Goal: Information Seeking & Learning: Understand process/instructions

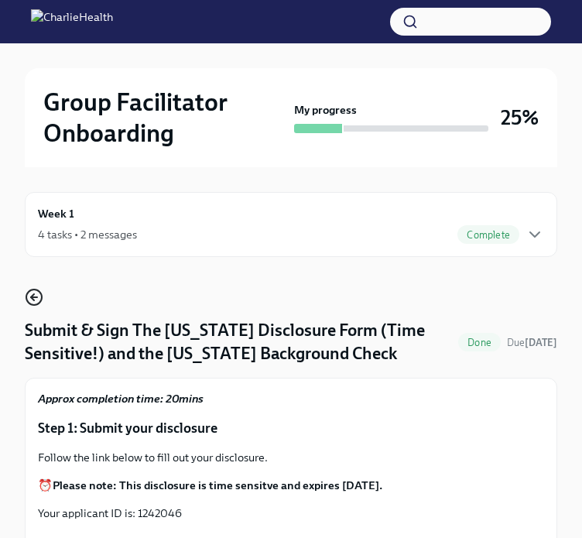
click at [37, 290] on circle "button" at bounding box center [33, 296] width 15 height 15
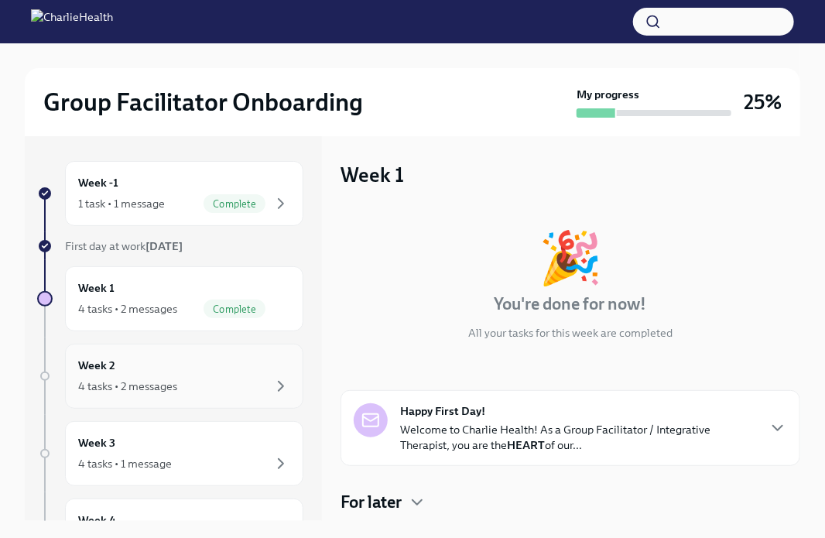
click at [108, 371] on h6 "Week 2" at bounding box center [96, 365] width 37 height 17
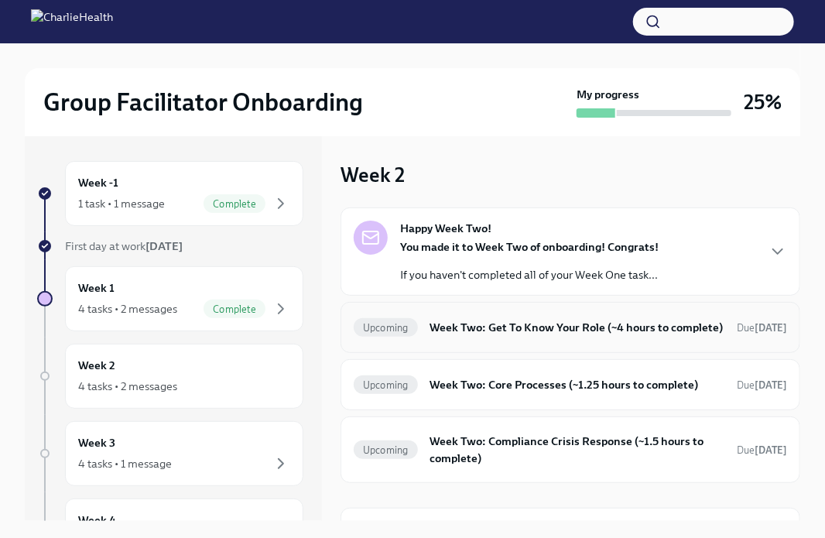
click at [539, 353] on div "Upcoming Week Two: Get To Know Your Role (~4 hours to complete) Due [DATE]" at bounding box center [570, 327] width 460 height 51
click at [566, 336] on h6 "Week Two: Get To Know Your Role (~4 hours to complete)" at bounding box center [577, 327] width 294 height 17
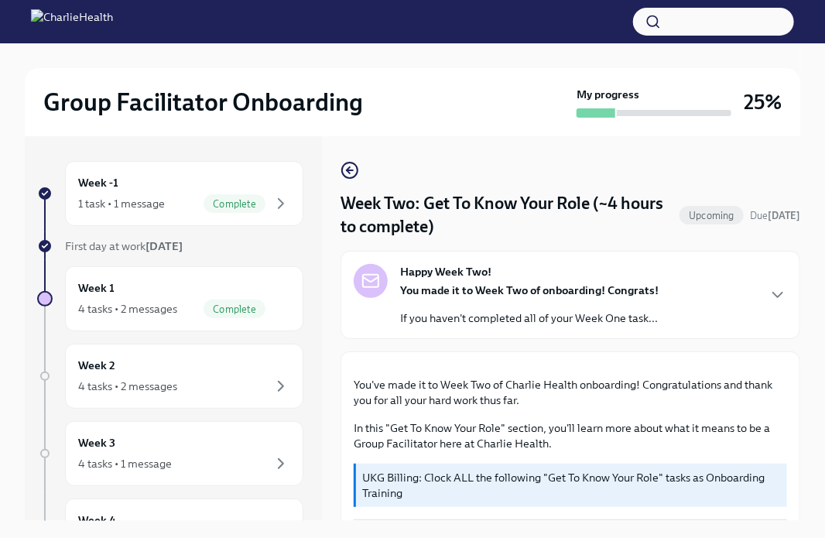
click at [559, 267] on div "Happy Week Two! You made it to Week Two of onboarding! Congrats! If you haven't…" at bounding box center [529, 295] width 258 height 62
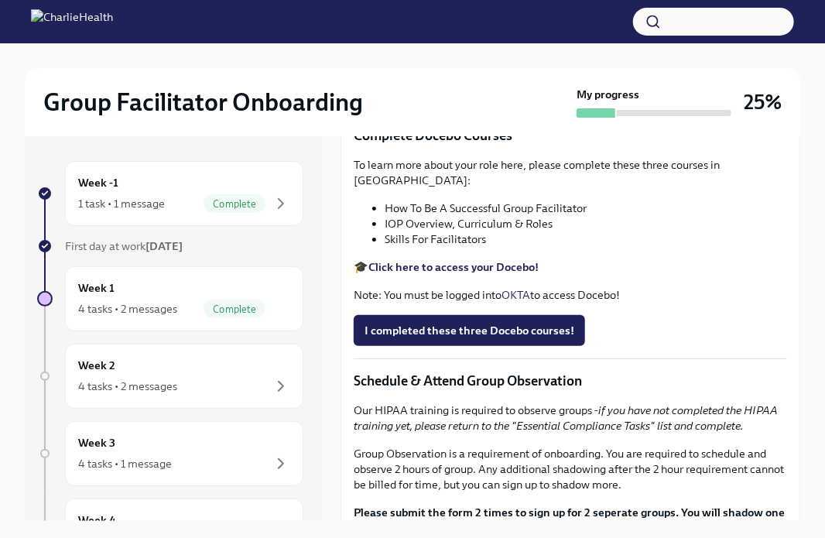
scroll to position [863, 0]
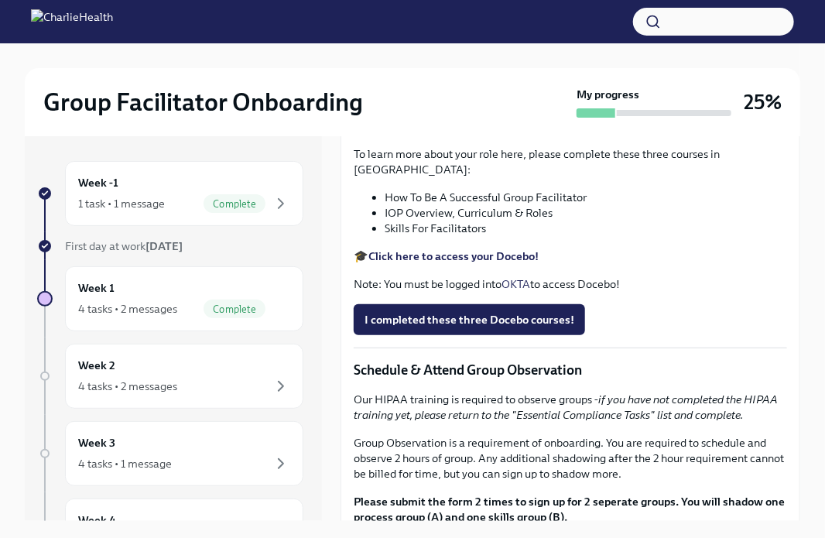
drag, startPoint x: 656, startPoint y: 418, endPoint x: 548, endPoint y: 420, distance: 108.4
copy p "Get To Know Your Role"
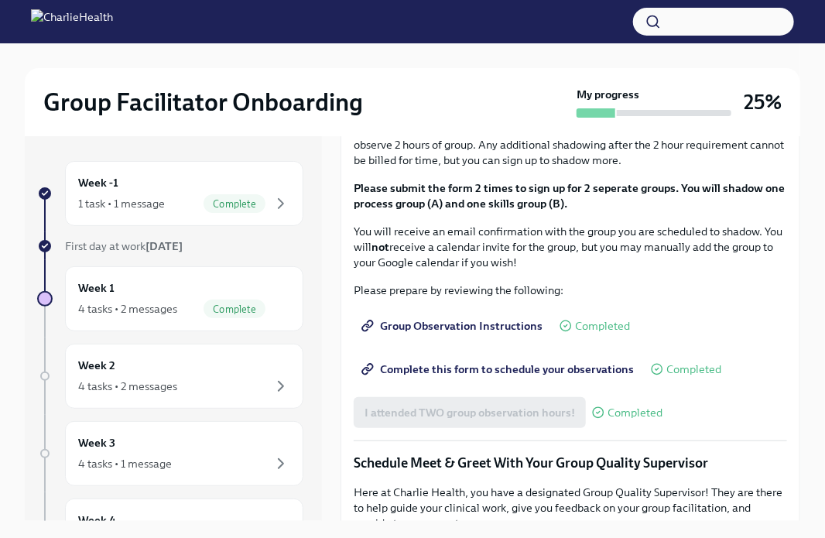
scroll to position [1184, 0]
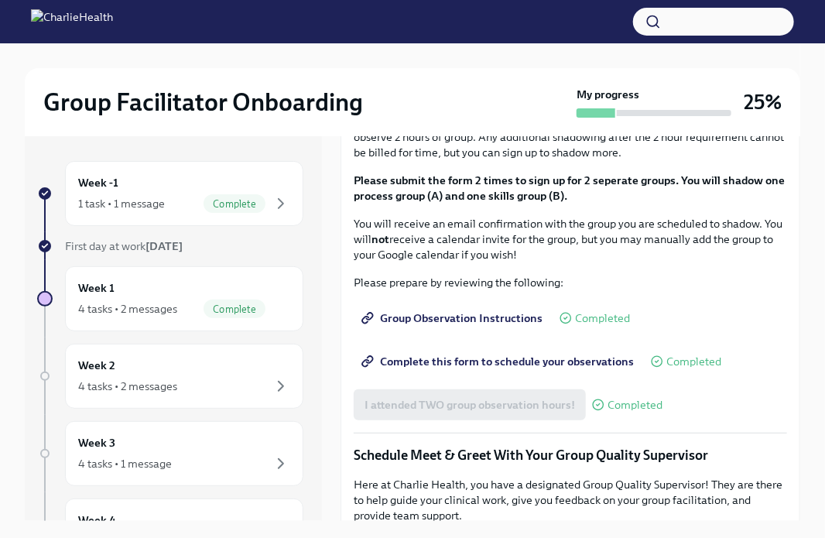
drag, startPoint x: 491, startPoint y: 416, endPoint x: 386, endPoint y: 384, distance: 109.4
copy ul "How To Be A Successful Group Facilitator IOP Overview, Curriculum & Roles Skill…"
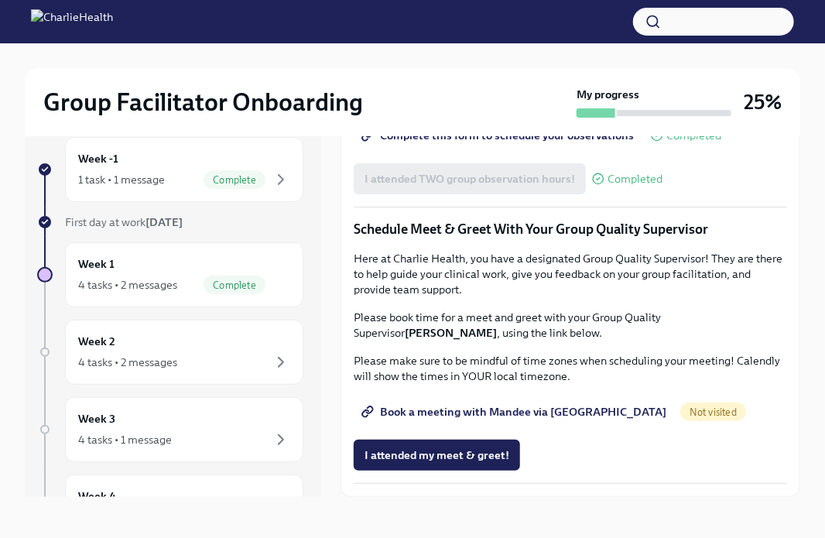
scroll to position [26, 0]
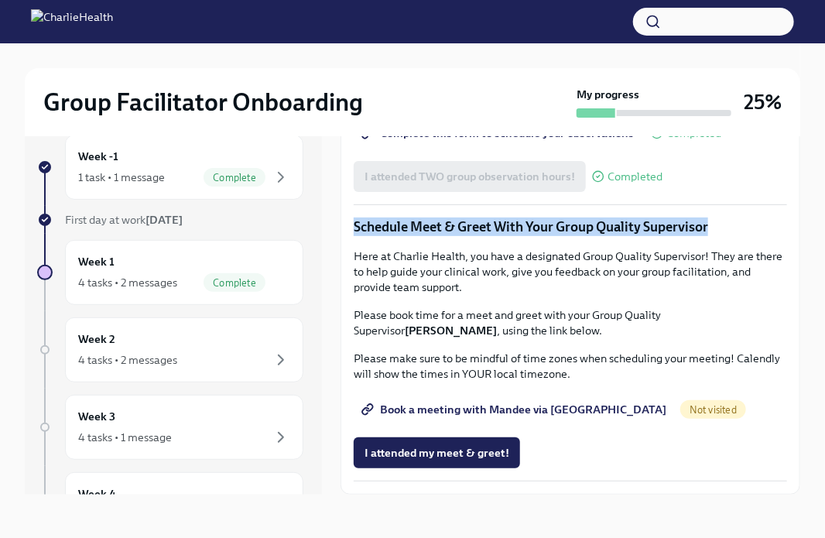
drag, startPoint x: 718, startPoint y: 229, endPoint x: 347, endPoint y: 237, distance: 371.5
copy p "Schedule Meet & Greet With Your Group Quality Supervisor"
click at [551, 407] on span "Book a meeting with Mandee via [GEOGRAPHIC_DATA]" at bounding box center [515, 409] width 302 height 15
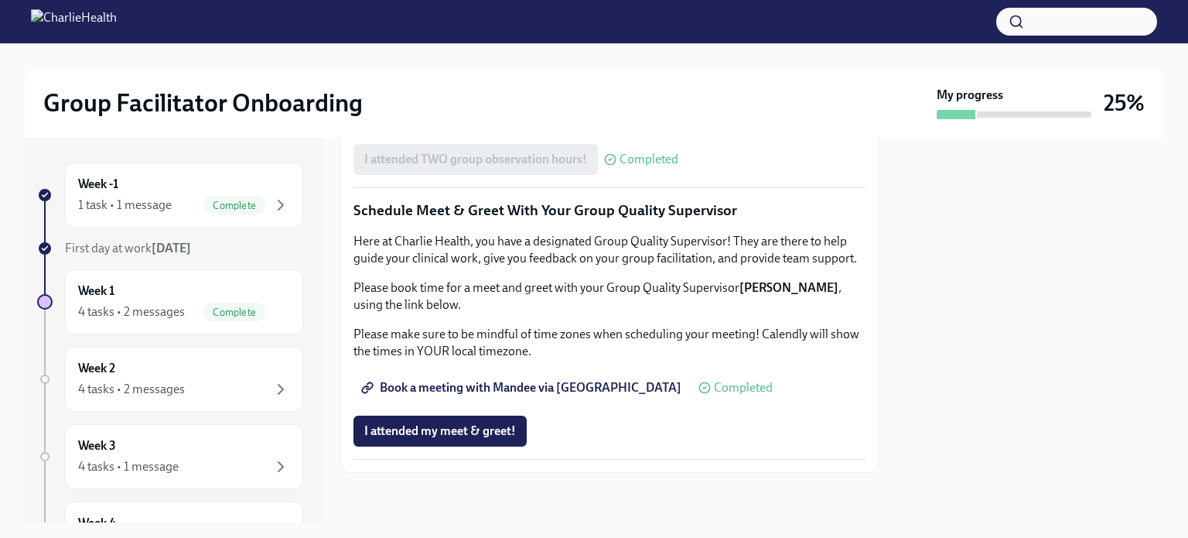
scroll to position [1524, 0]
click at [460, 444] on button "I attended my meet & greet!" at bounding box center [440, 431] width 173 height 31
click at [580, 382] on span "Book a meeting with Mandee via [GEOGRAPHIC_DATA]" at bounding box center [522, 387] width 317 height 15
click at [585, 349] on p "Please make sure to be mindful of time zones when scheduling your meeting! Cale…" at bounding box center [610, 343] width 512 height 34
click at [477, 392] on span "Book a meeting with Mandee via [GEOGRAPHIC_DATA]" at bounding box center [522, 387] width 317 height 15
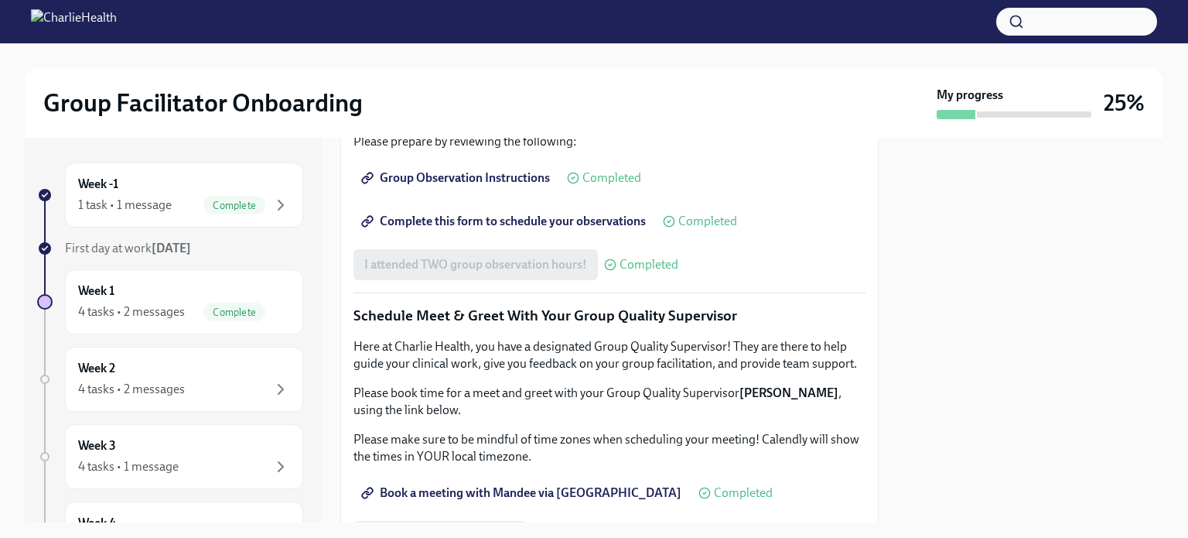
scroll to position [949, 0]
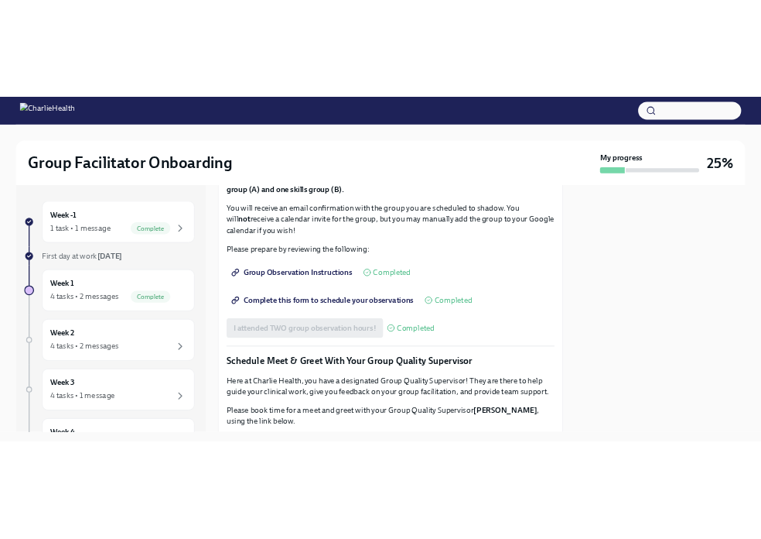
scroll to position [855, 0]
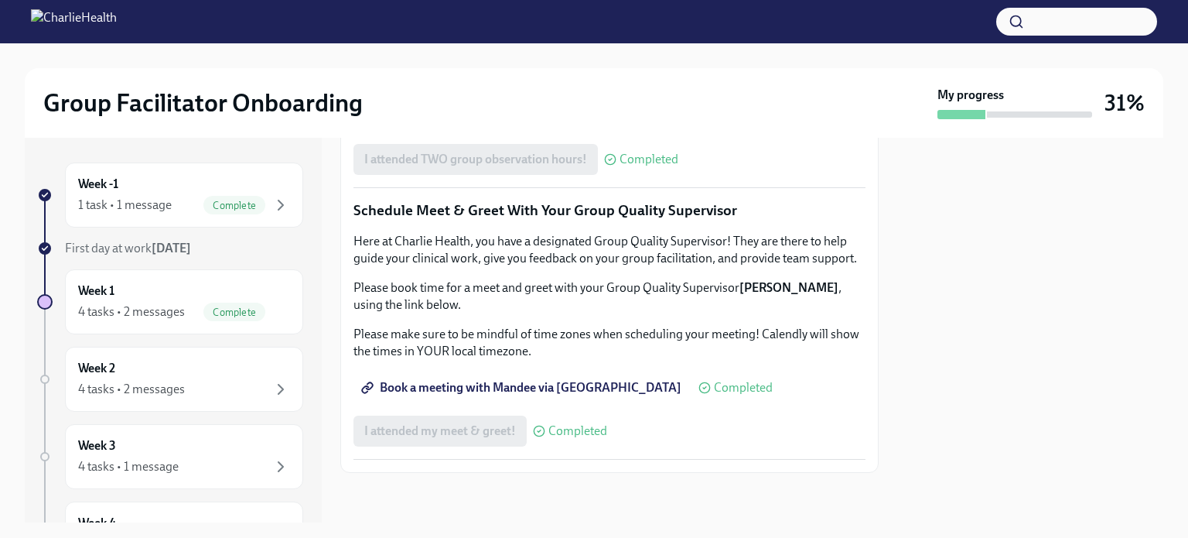
scroll to position [1524, 0]
drag, startPoint x: 607, startPoint y: 288, endPoint x: 840, endPoint y: 289, distance: 232.9
click at [593, 289] on p "Please book time for a meet and greet with your Group Quality Supervisor [PERSO…" at bounding box center [610, 296] width 512 height 34
copy p "Group Quality Supervisor [PERSON_NAME]"
click at [593, 352] on p "Please make sure to be mindful of time zones when scheduling your meeting! Cale…" at bounding box center [610, 343] width 512 height 34
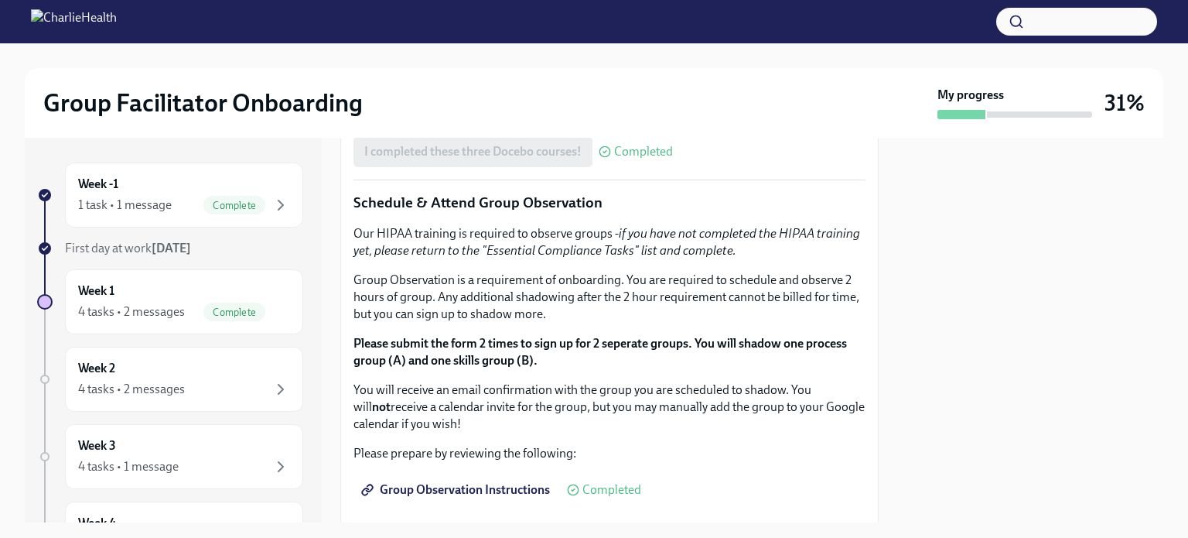
scroll to position [711, 0]
drag, startPoint x: 526, startPoint y: 284, endPoint x: 598, endPoint y: 281, distance: 72.0
drag, startPoint x: 650, startPoint y: 280, endPoint x: 808, endPoint y: 288, distance: 158.0
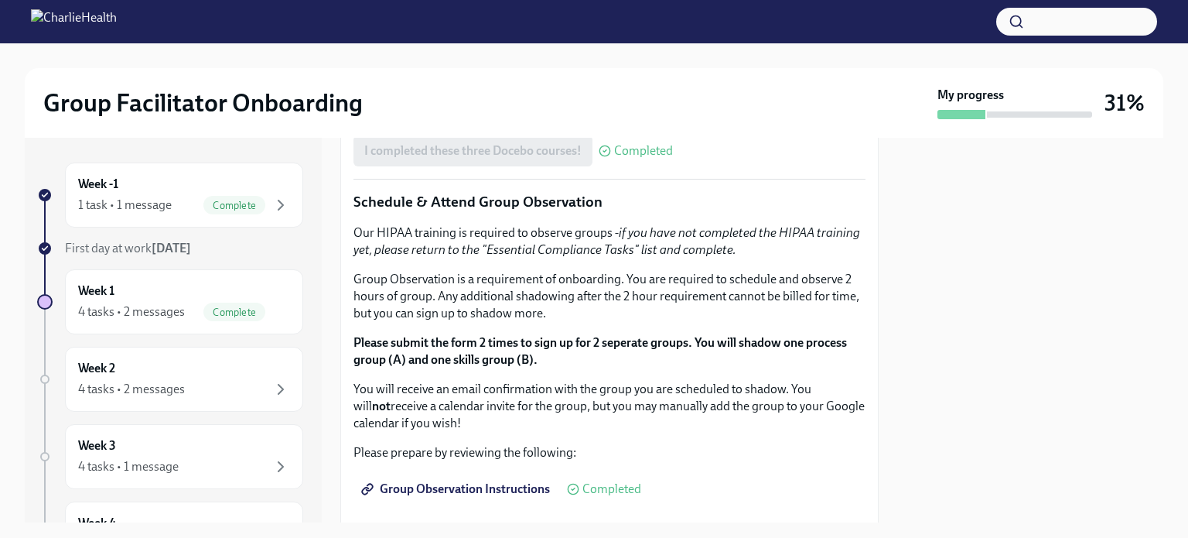
copy p "Clinical Onboarding Specialist"
click at [593, 310] on div "You've made it to Week Two of Charlie Health onboarding! Congratulations and th…" at bounding box center [610, 255] width 512 height 1239
drag, startPoint x: 814, startPoint y: 281, endPoint x: 415, endPoint y: 304, distance: 399.9
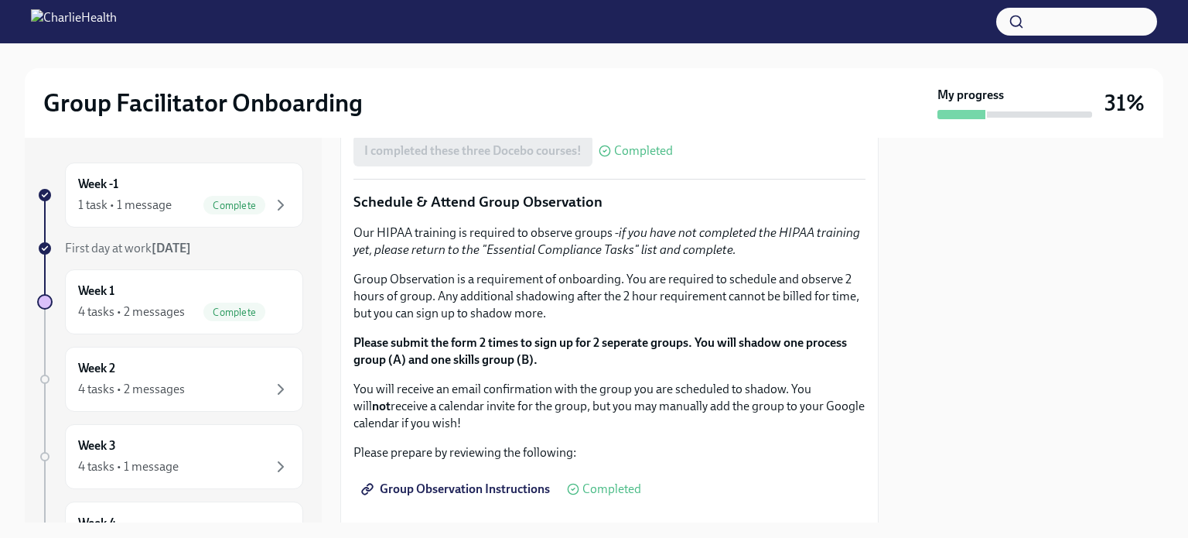
copy p "[PERSON_NAME]"
drag, startPoint x: 726, startPoint y: 299, endPoint x: 518, endPoint y: 302, distance: 207.4
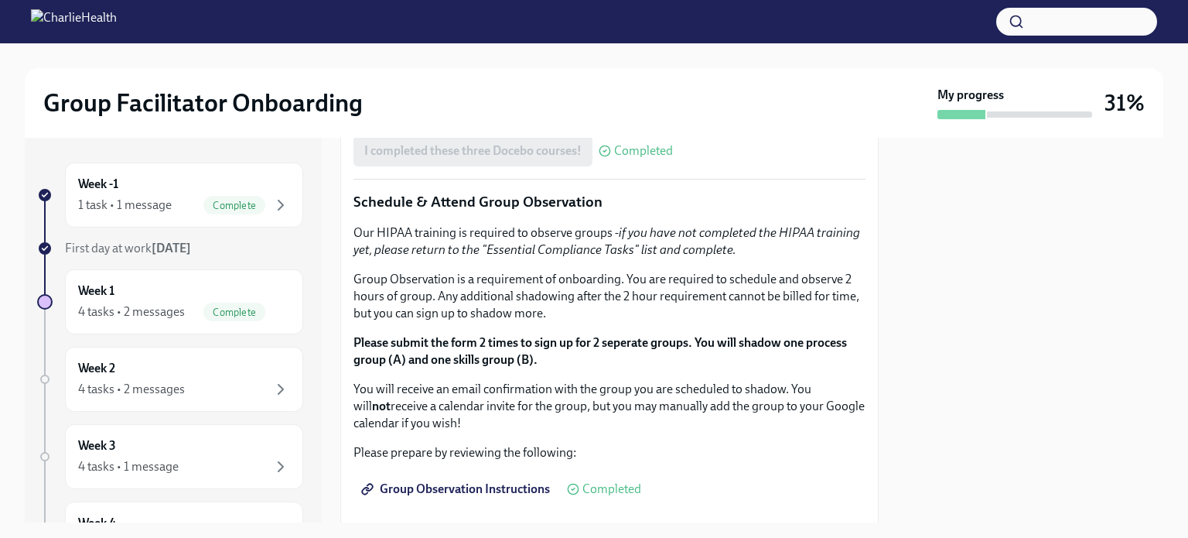
copy p "[URL][DOMAIN_NAME]"
drag, startPoint x: 840, startPoint y: 206, endPoint x: 423, endPoint y: 213, distance: 417.1
copy p "Schedule a Meet & Greet with your Clinical Onboarding Specialist"
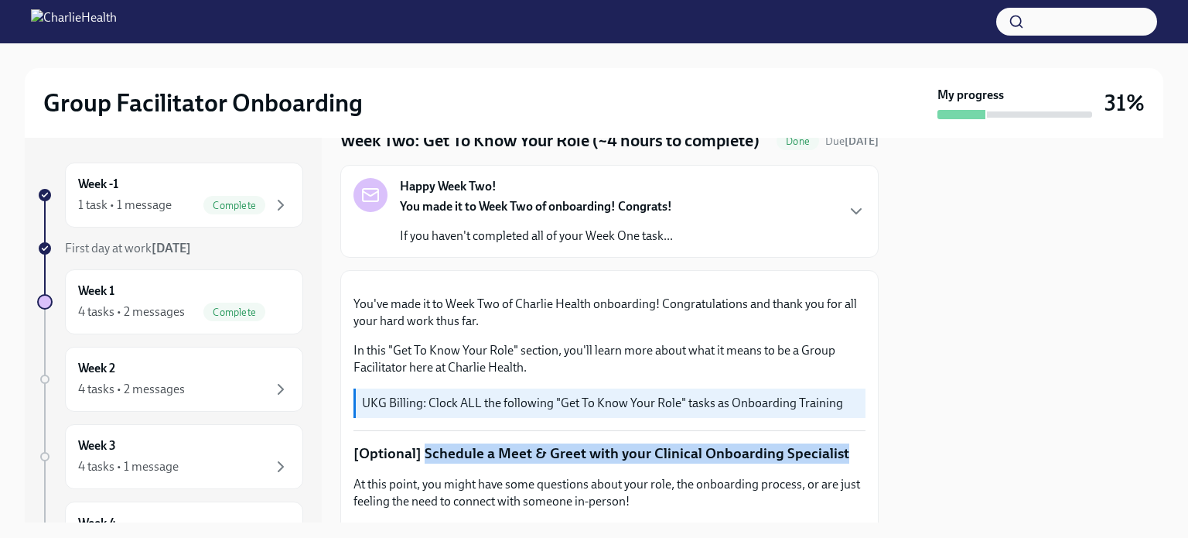
scroll to position [0, 0]
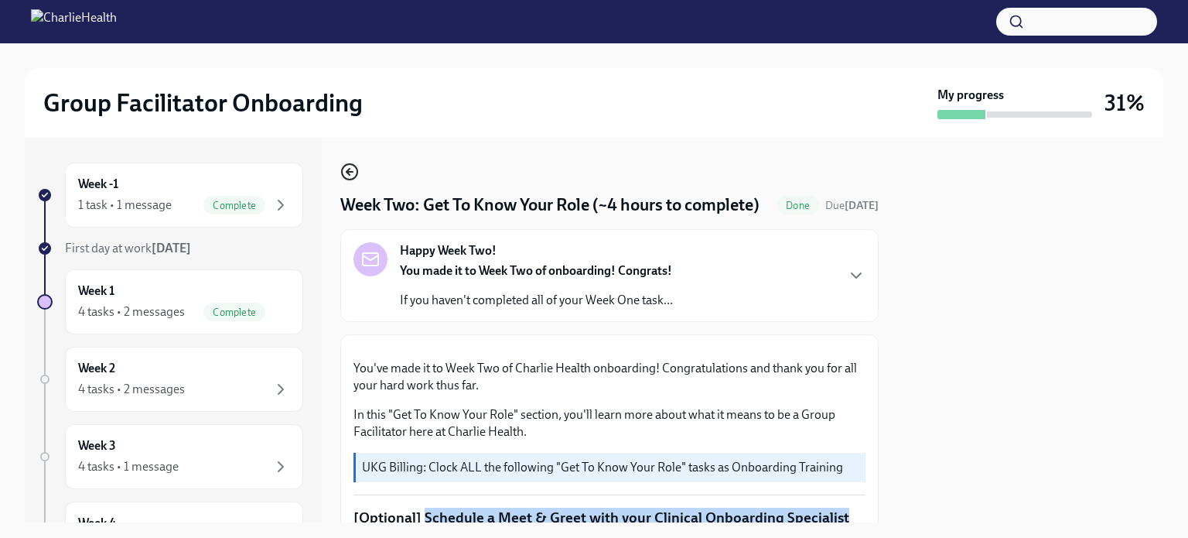
click at [347, 167] on icon "button" at bounding box center [349, 171] width 19 height 19
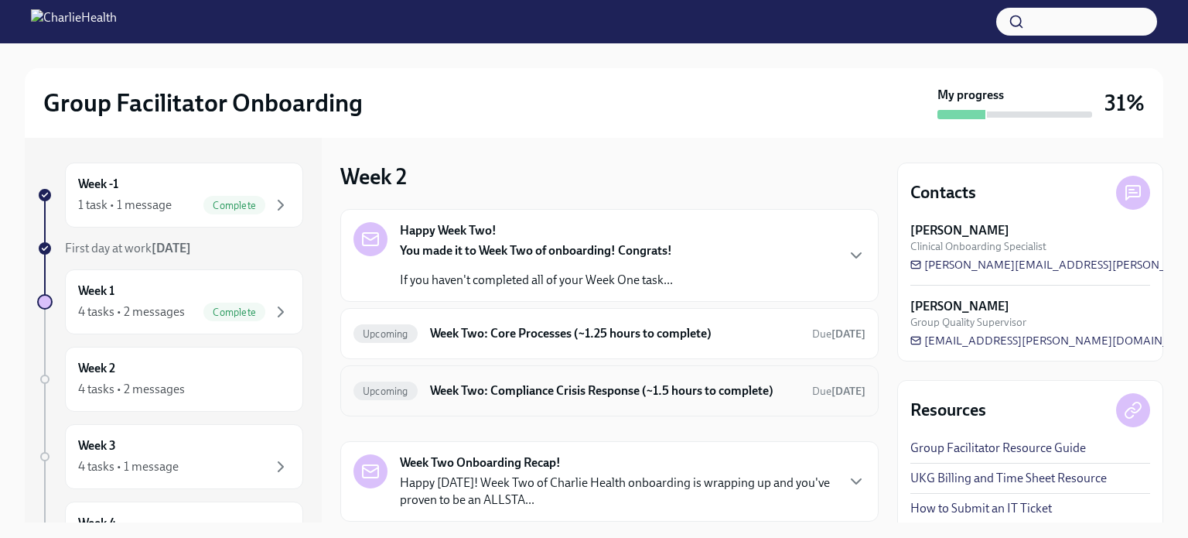
scroll to position [95, 0]
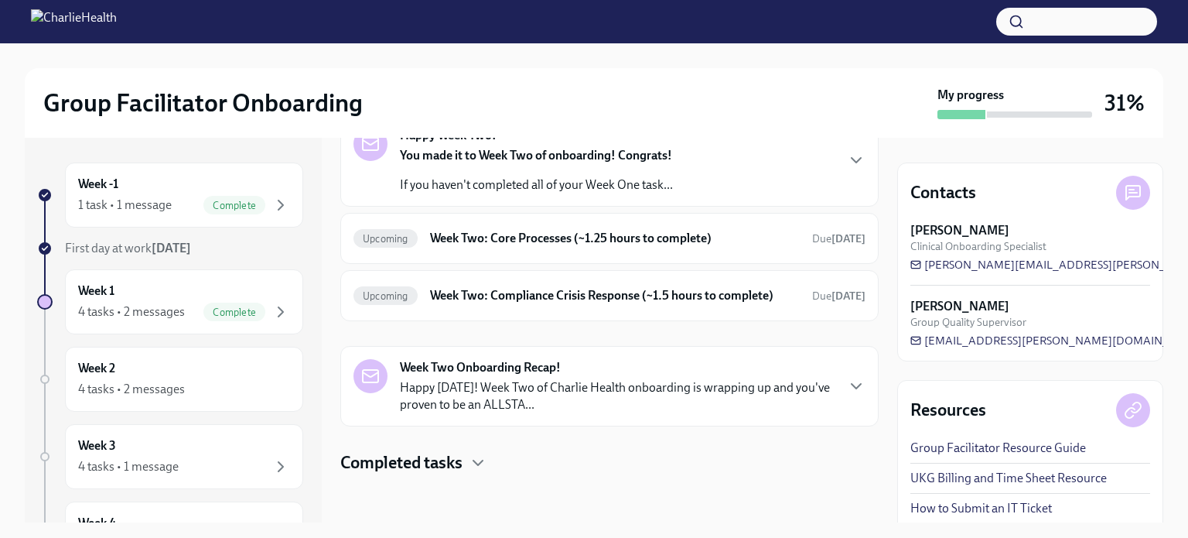
click at [450, 462] on h4 "Completed tasks" at bounding box center [401, 462] width 122 height 23
click at [569, 235] on h6 "Week Two: Core Processes (~1.25 hours to complete)" at bounding box center [615, 238] width 370 height 17
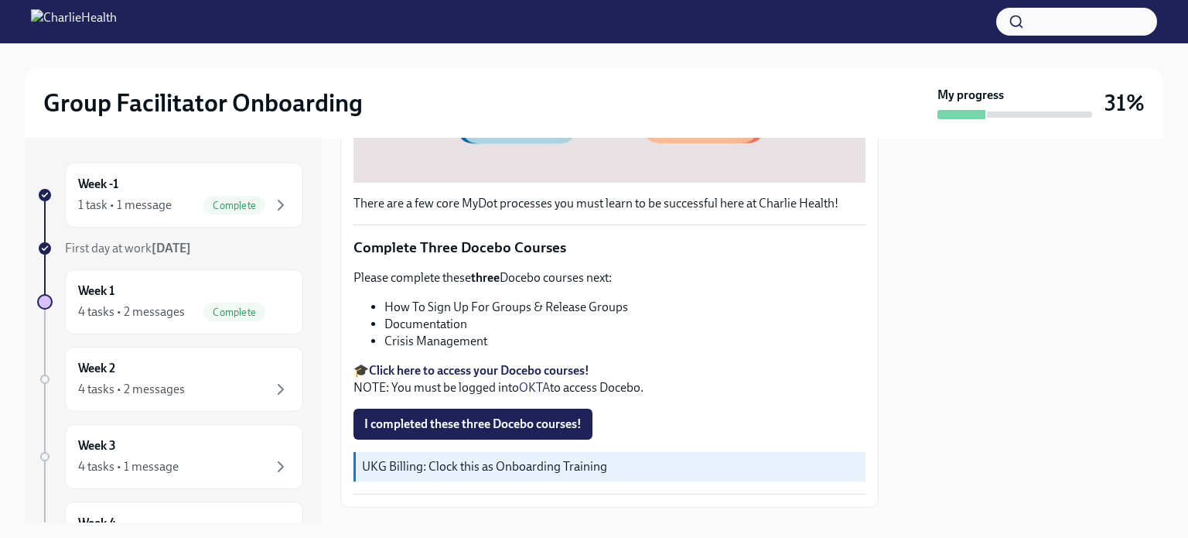
scroll to position [510, 0]
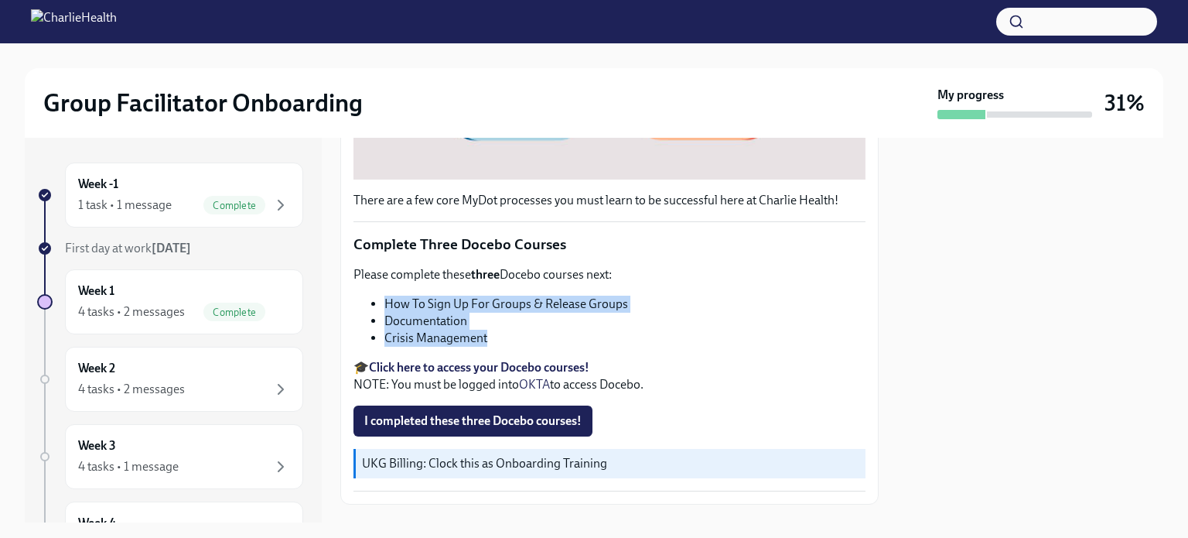
drag, startPoint x: 498, startPoint y: 349, endPoint x: 385, endPoint y: 320, distance: 117.3
click at [385, 320] on ul "How To Sign Up For Groups & Release Groups Documentation Crisis Management" at bounding box center [610, 321] width 512 height 51
copy ul "How To Sign Up For Groups & Release Groups Documentation Crisis Management"
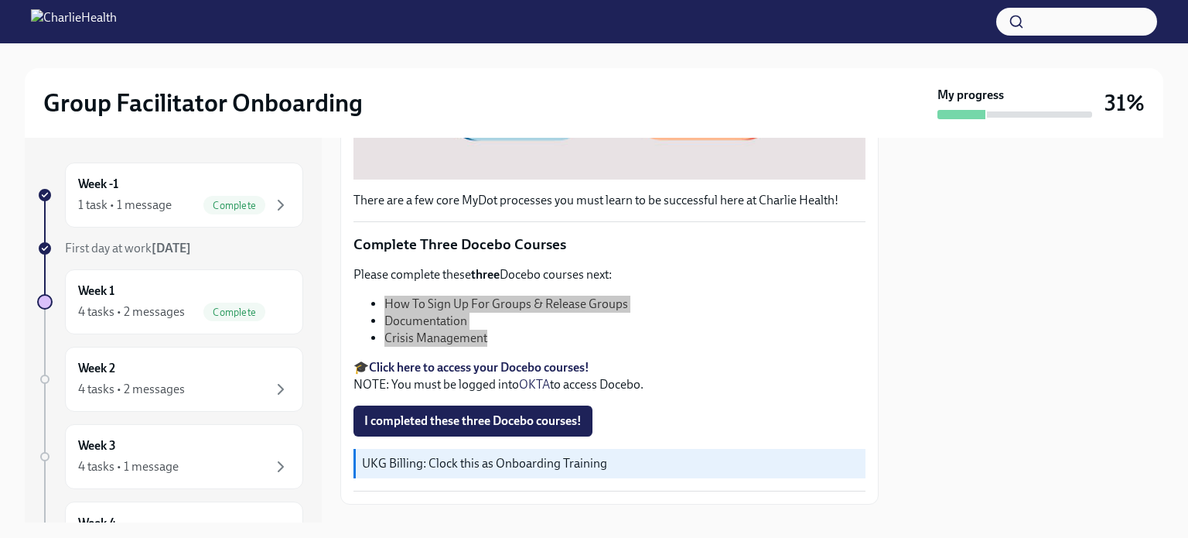
scroll to position [516, 0]
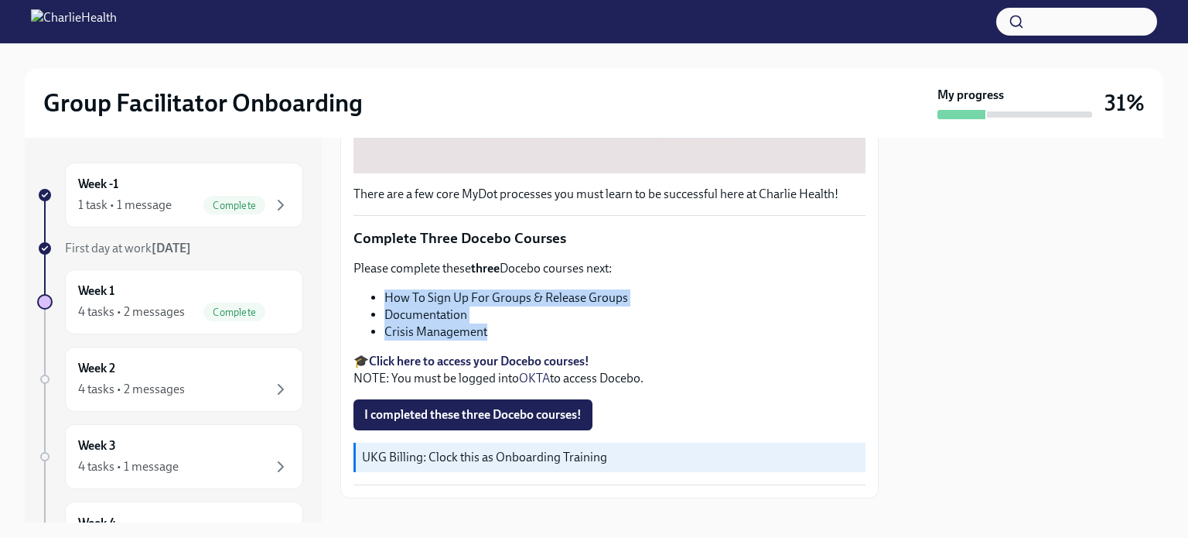
click at [480, 368] on strong "Click here to access your Docebo courses!" at bounding box center [479, 361] width 221 height 15
